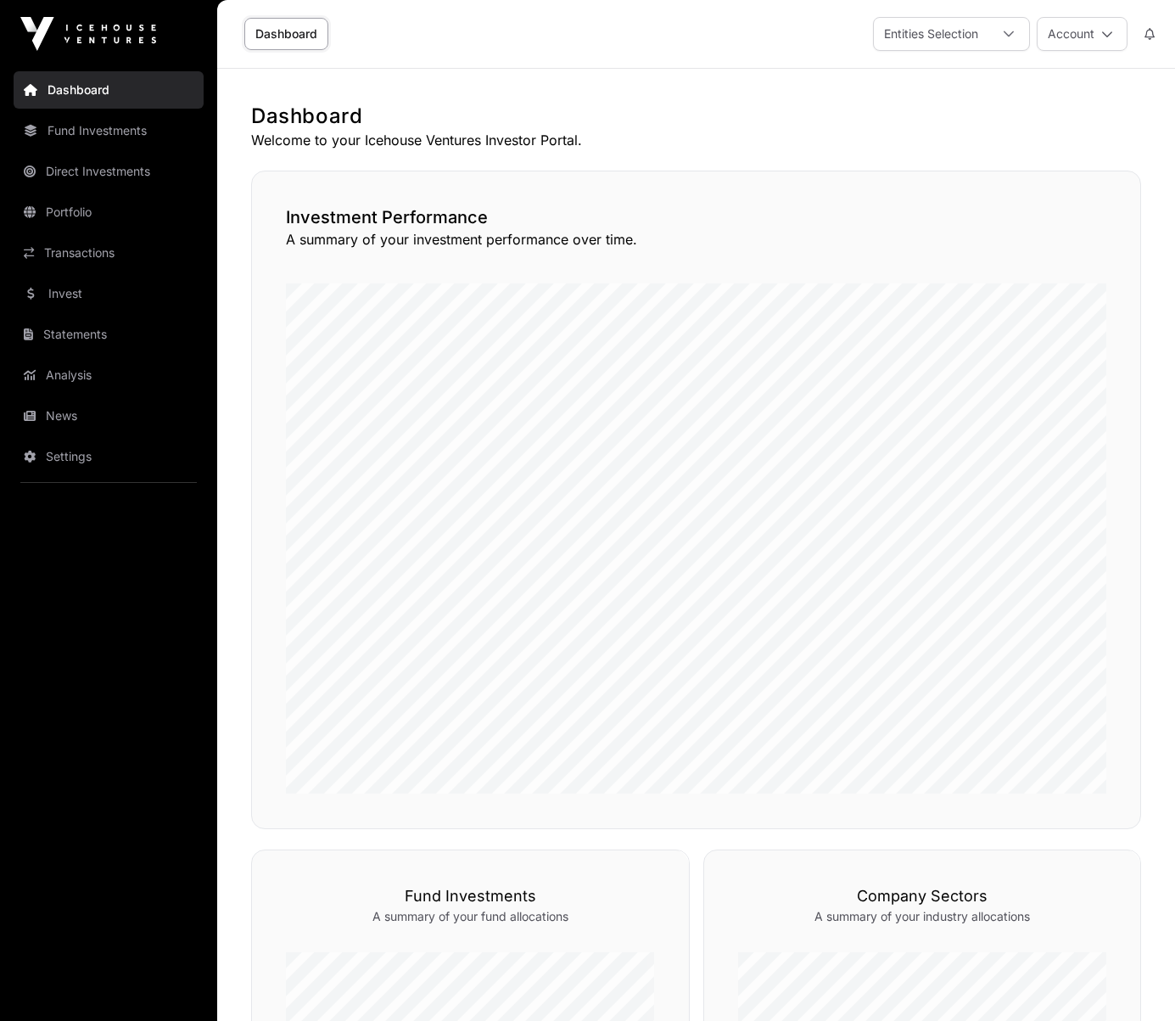
scroll to position [754, 0]
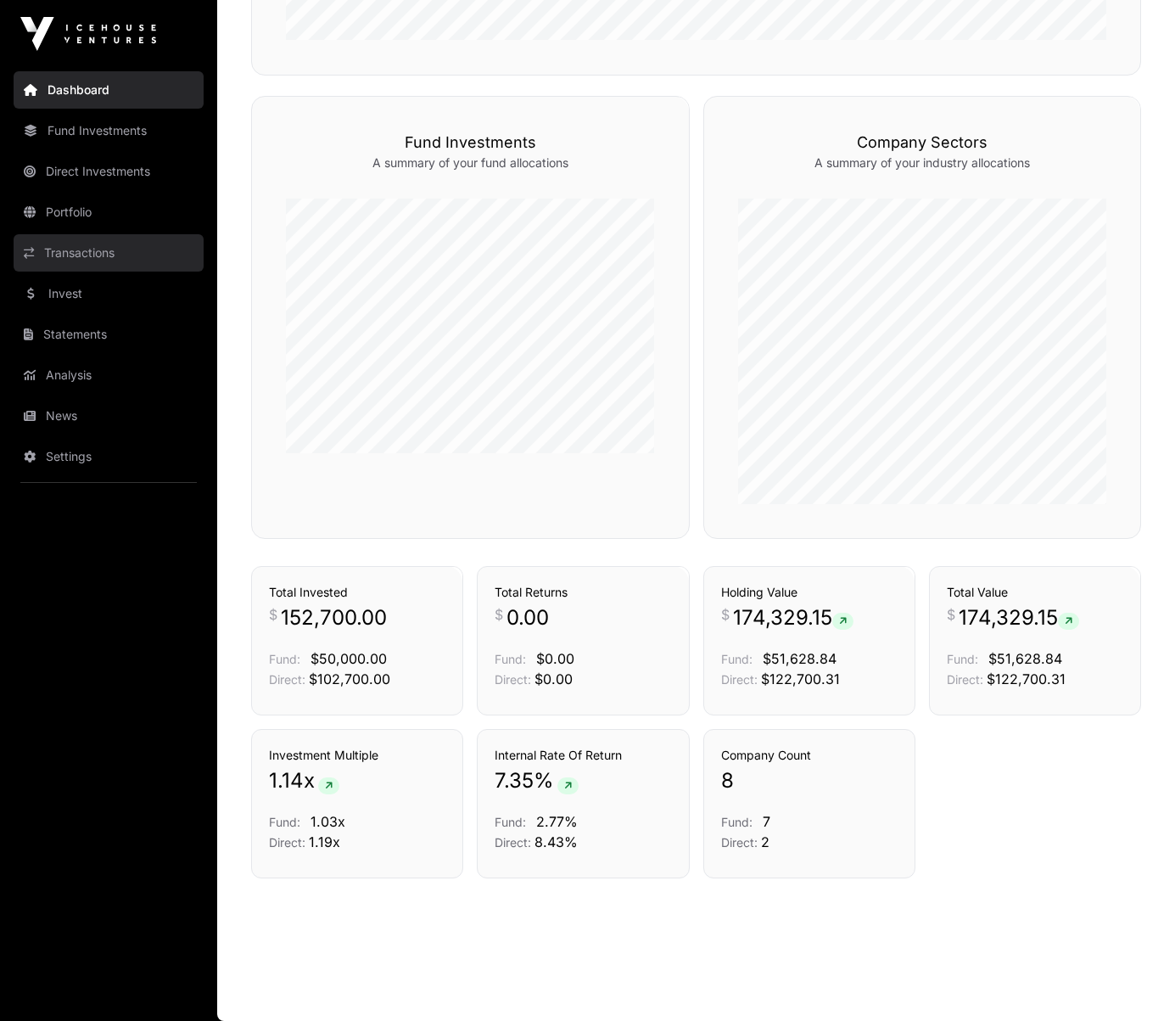
click at [65, 247] on link "Transactions" at bounding box center [109, 252] width 190 height 37
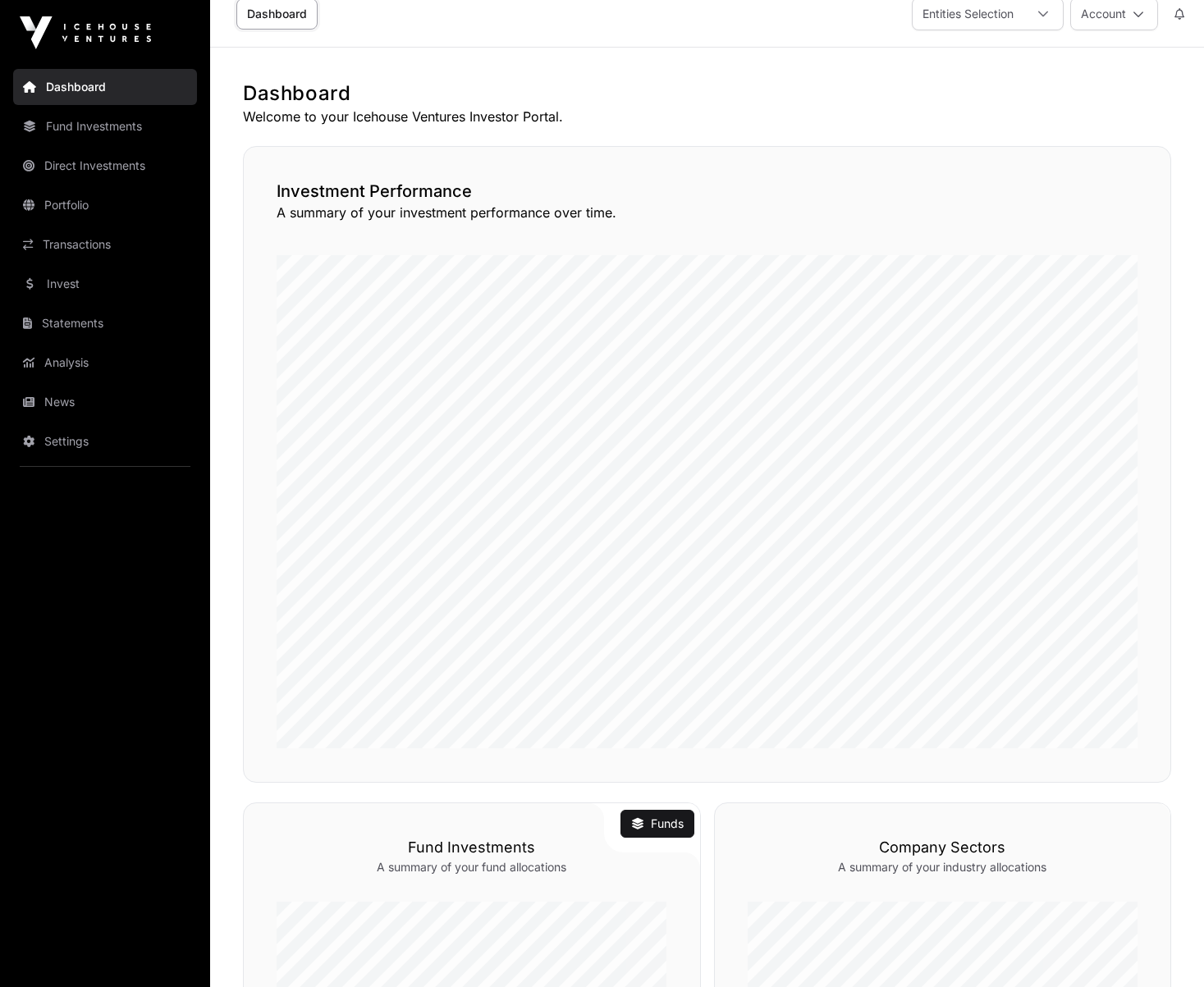
scroll to position [729, 0]
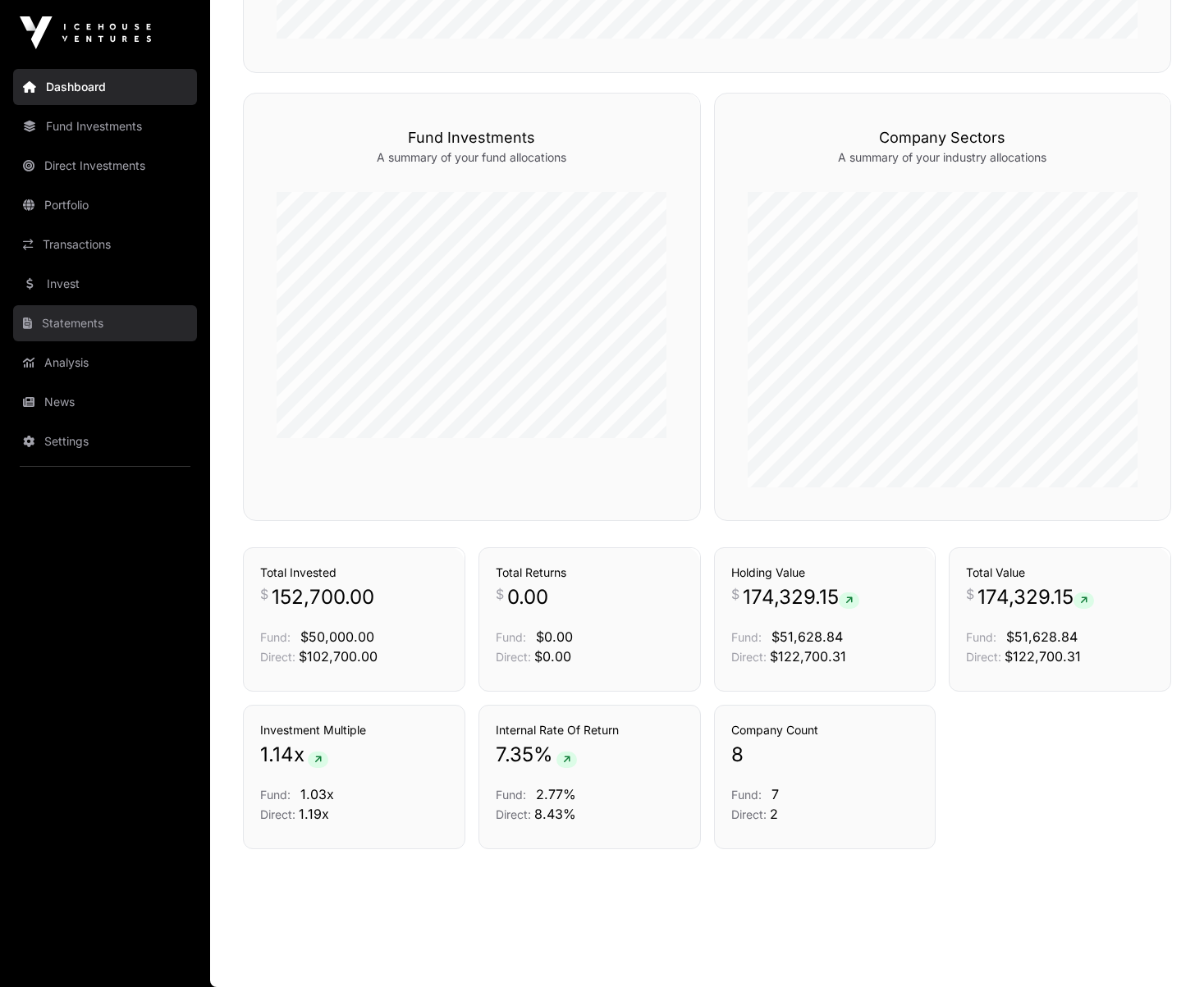
click at [91, 327] on link "Statements" at bounding box center [105, 323] width 184 height 36
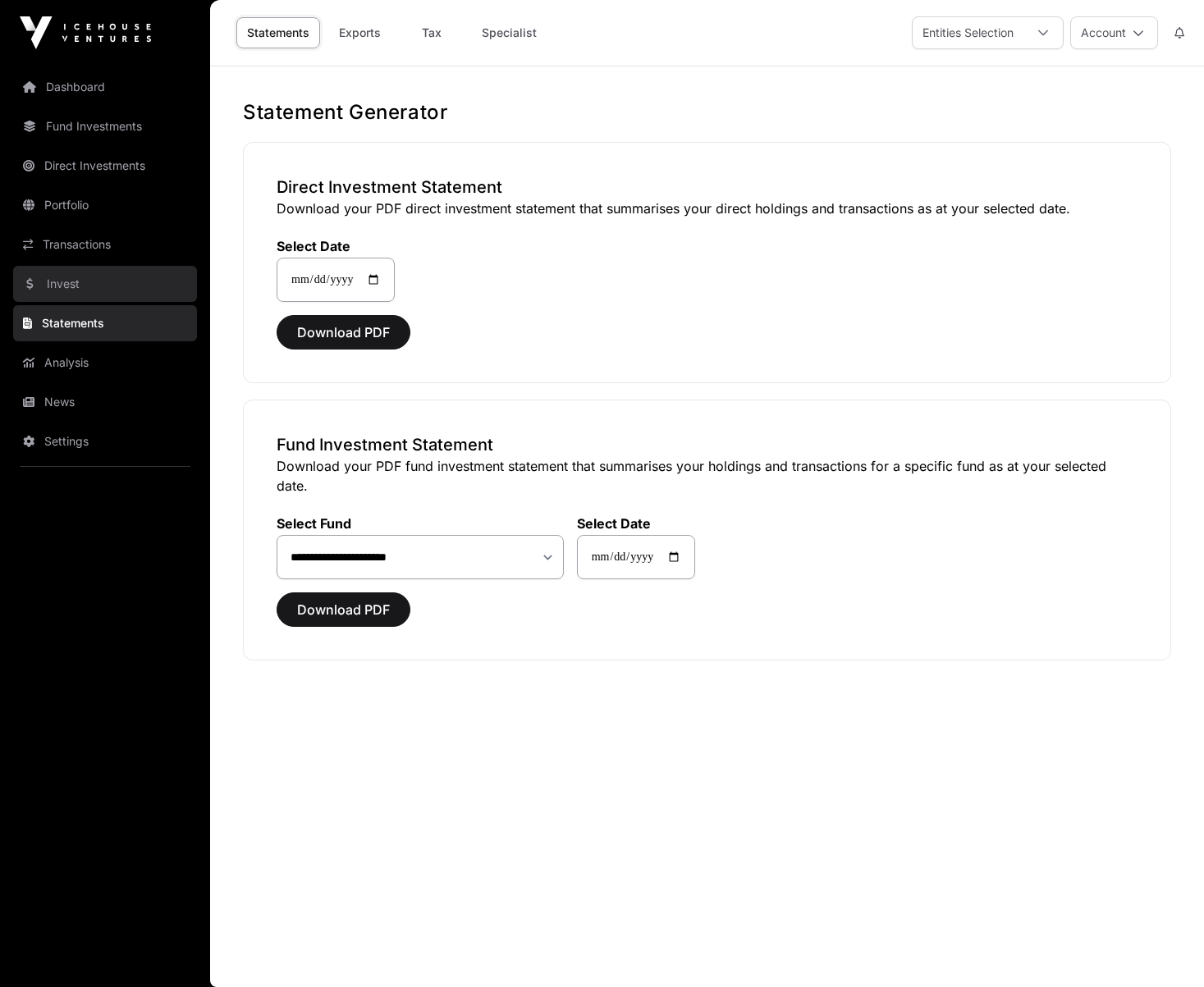
click at [76, 278] on link "Invest" at bounding box center [105, 283] width 184 height 36
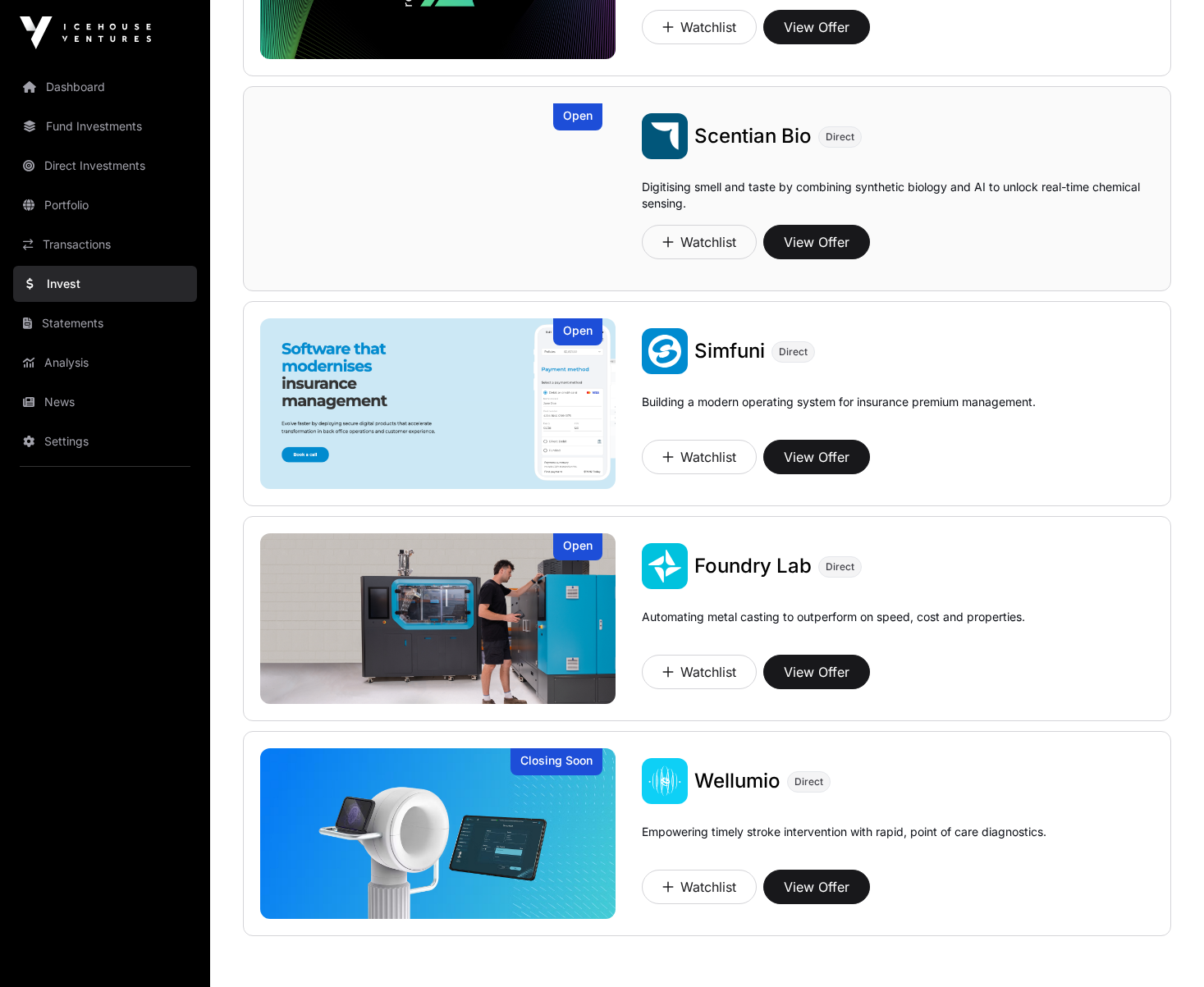
scroll to position [965, 0]
